Goal: Navigation & Orientation: Find specific page/section

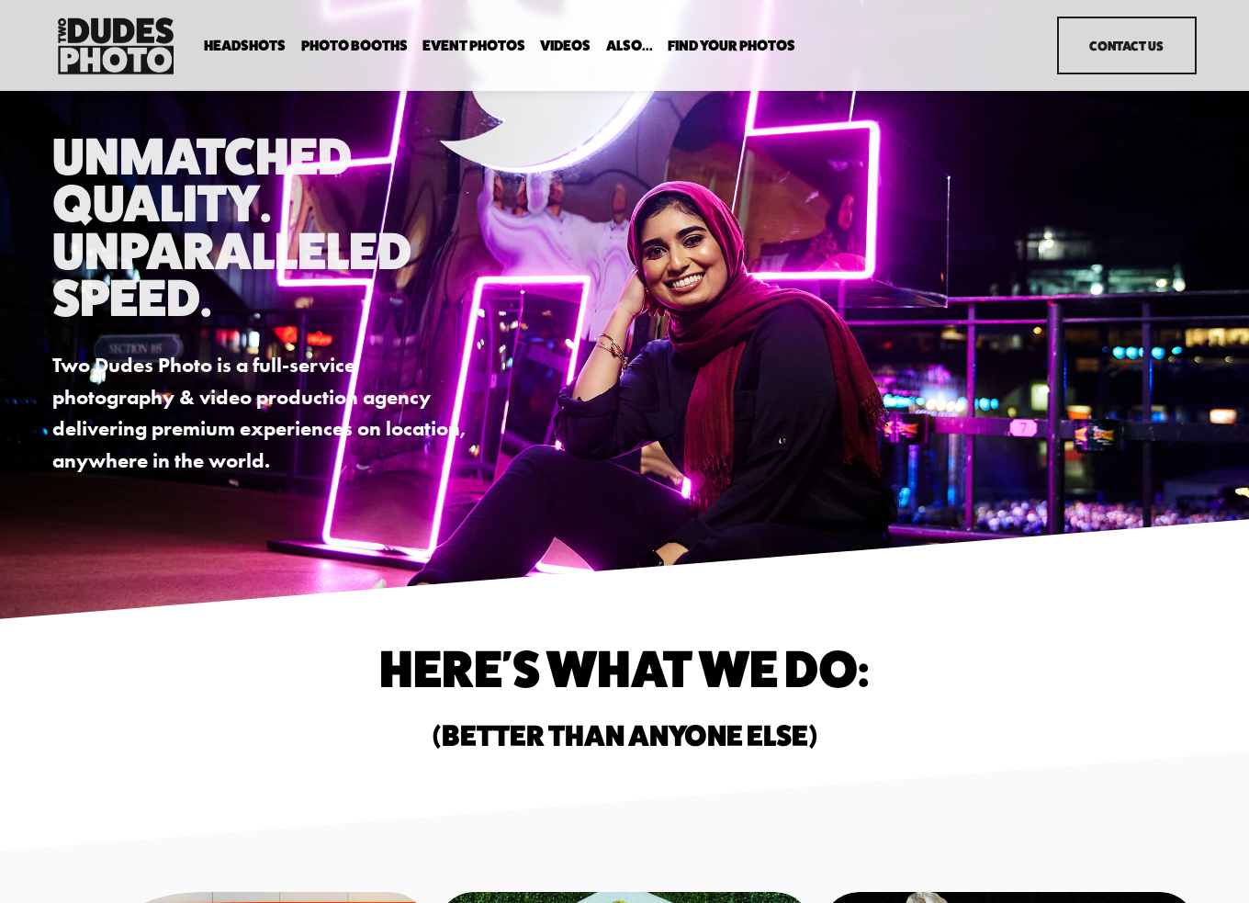
click at [0, 0] on span "Drop-In Headshot Sessions" at bounding box center [0, 0] width 0 height 0
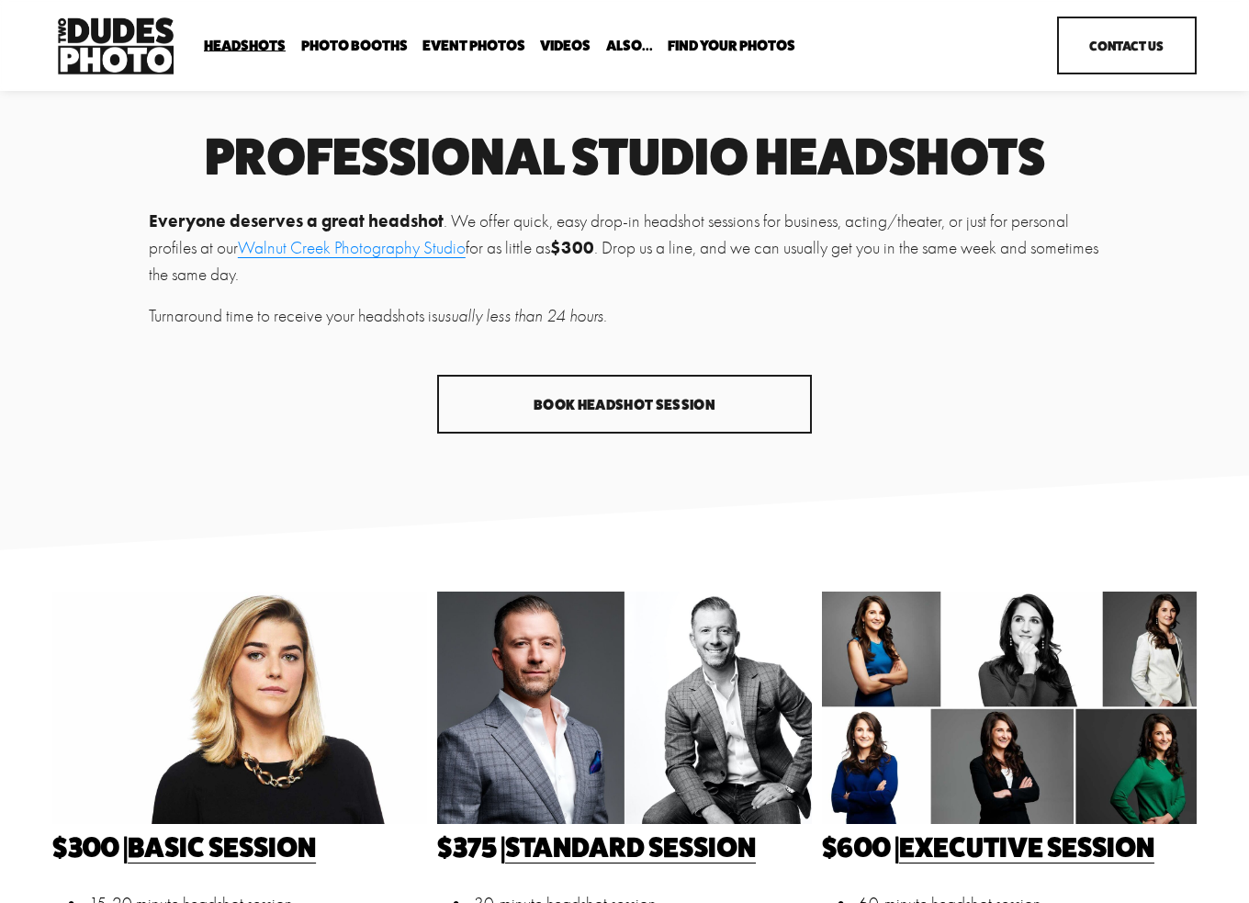
click at [465, 46] on link "Event Photos" at bounding box center [473, 45] width 103 height 17
